Goal: Find specific page/section: Find specific page/section

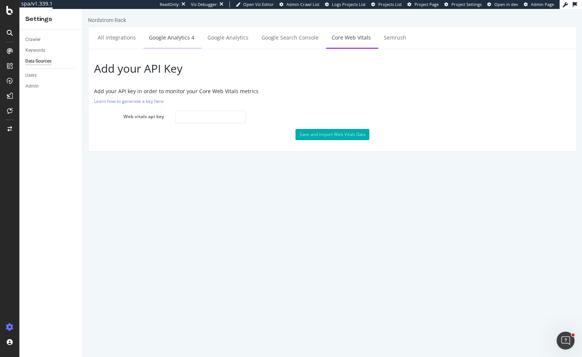
click at [178, 38] on link "Google Analytics 4" at bounding box center [171, 37] width 57 height 21
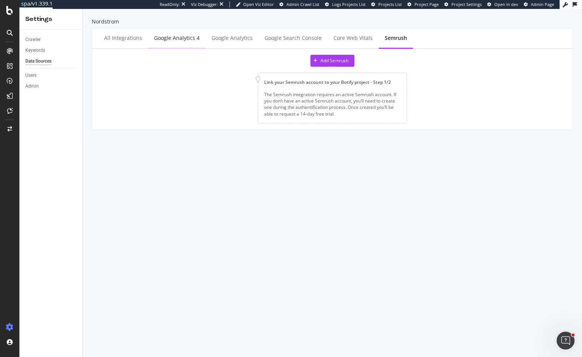
click at [186, 37] on div "Google Analytics 4" at bounding box center [177, 37] width 46 height 7
